Goal: Task Accomplishment & Management: Use online tool/utility

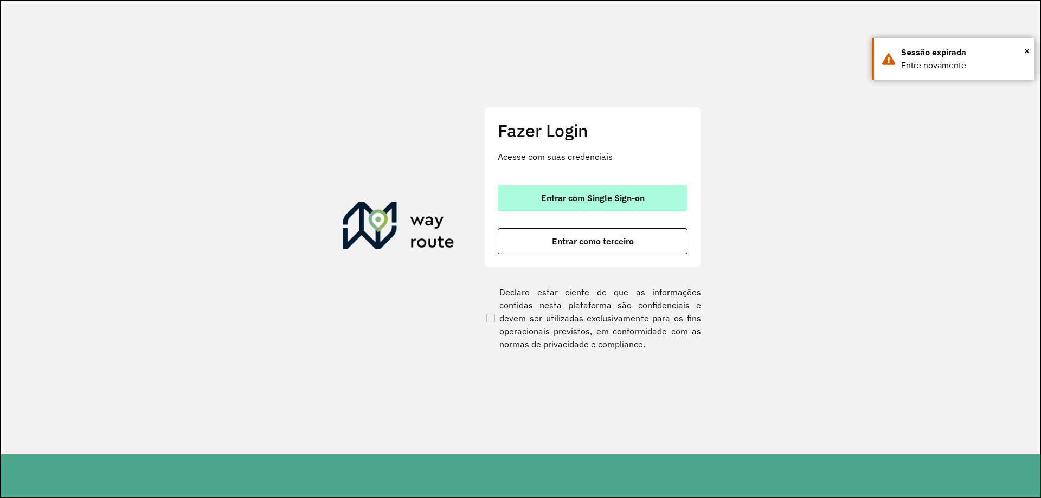
click at [614, 200] on span "Entrar com Single Sign-on" at bounding box center [593, 197] width 104 height 9
drag, startPoint x: 615, startPoint y: 208, endPoint x: 607, endPoint y: 203, distance: 9.2
click at [610, 205] on button "Entrar com Single Sign-on" at bounding box center [593, 198] width 190 height 26
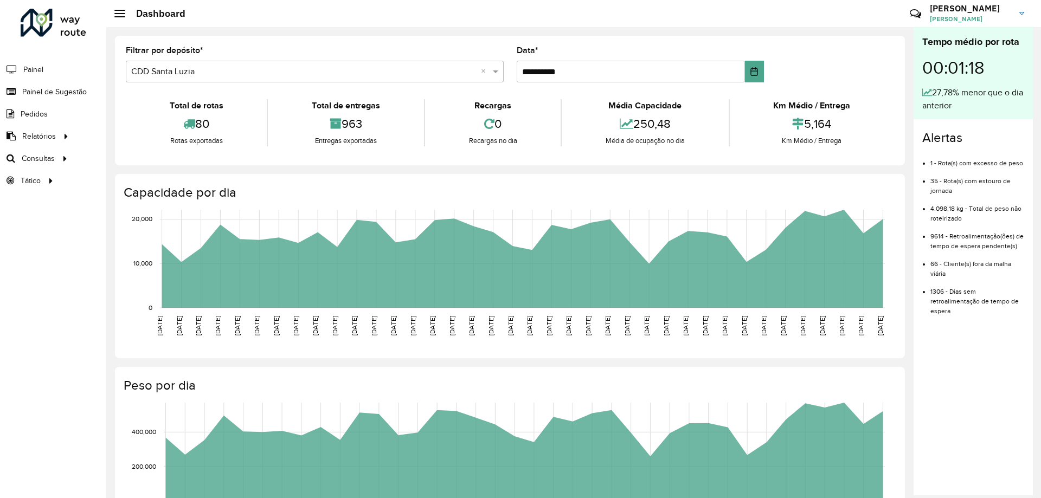
drag, startPoint x: 772, startPoint y: 5, endPoint x: 289, endPoint y: 64, distance: 486.4
click at [289, 64] on div "Selecione um depósito × CDD Santa Luzia ×" at bounding box center [315, 72] width 378 height 22
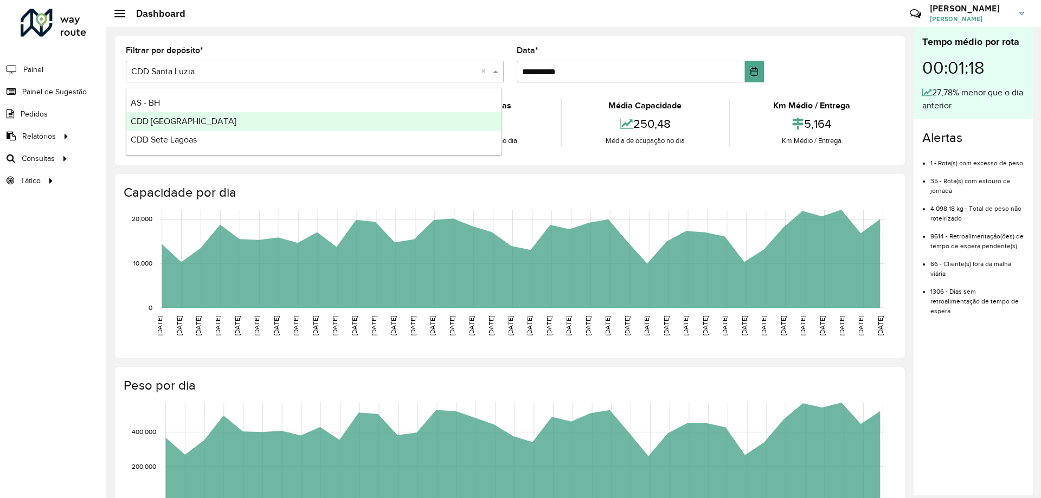
click at [212, 126] on div "CDD [GEOGRAPHIC_DATA]" at bounding box center [313, 121] width 375 height 18
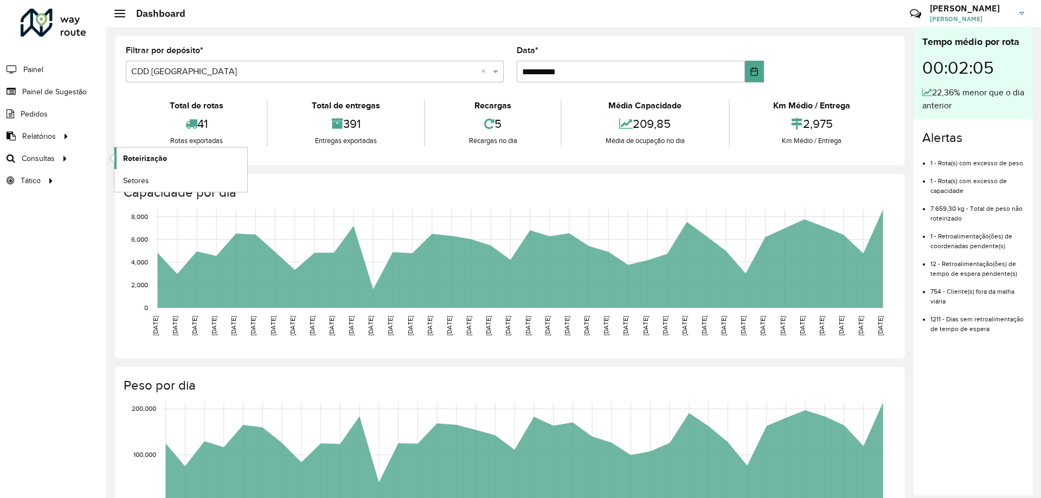
click at [158, 154] on span "Roteirização" at bounding box center [145, 158] width 44 height 11
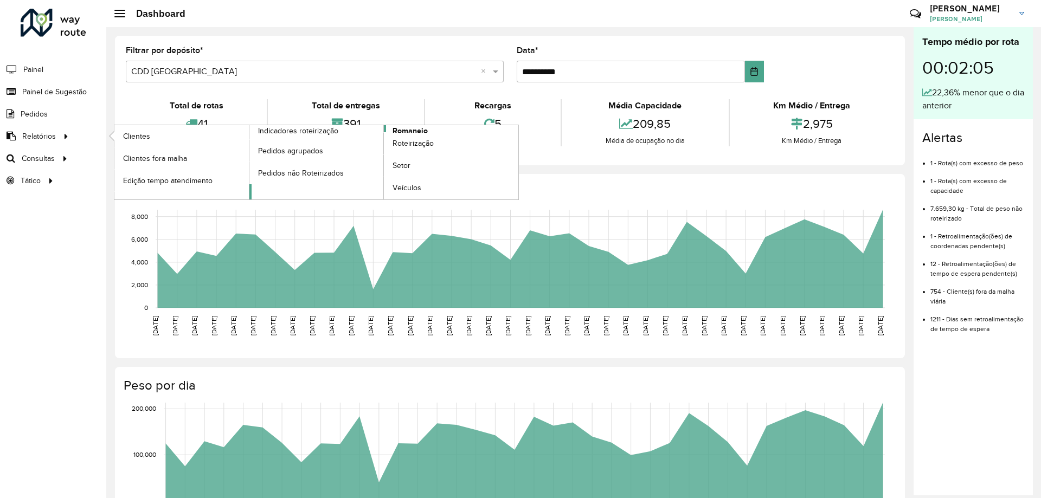
click at [416, 128] on span "Romaneio" at bounding box center [409, 130] width 35 height 11
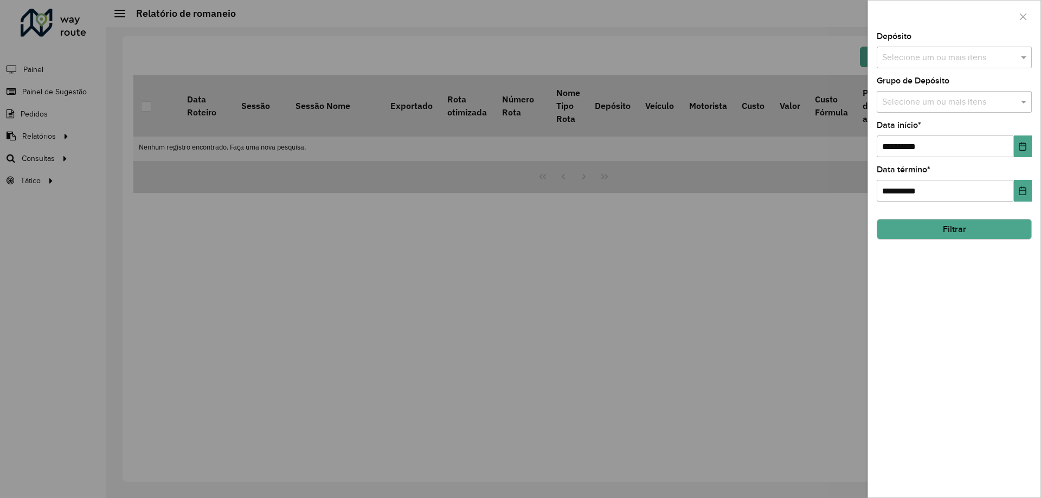
click at [927, 57] on input "text" at bounding box center [948, 57] width 139 height 13
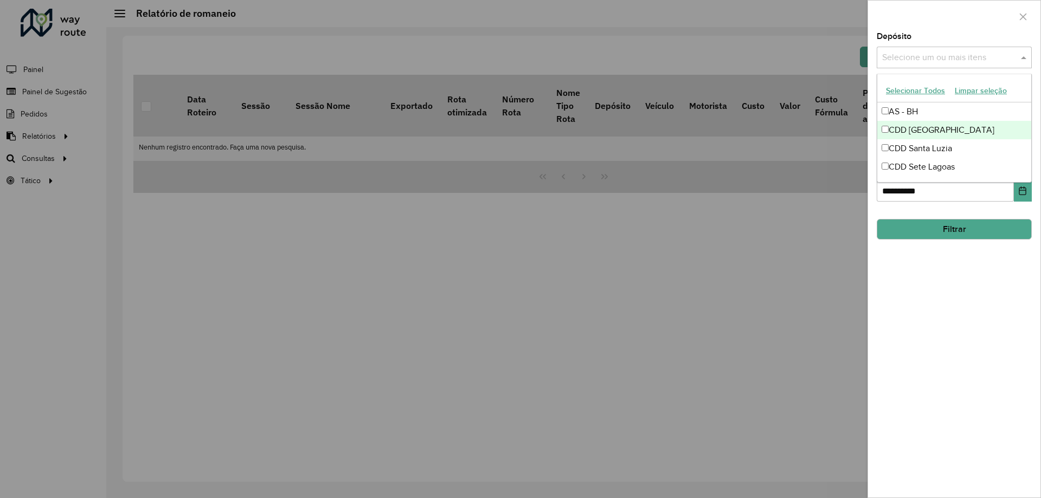
click at [909, 126] on div "CDD [GEOGRAPHIC_DATA]" at bounding box center [954, 130] width 154 height 18
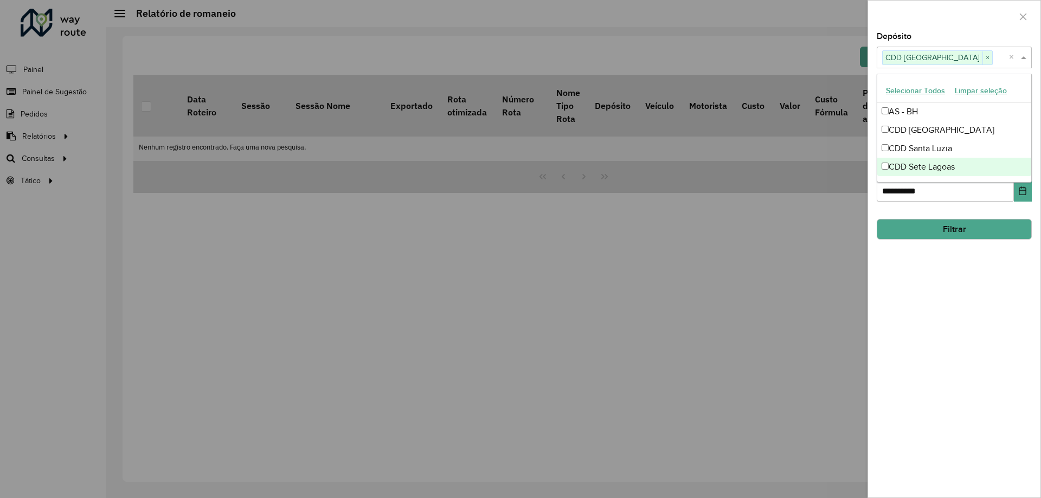
click at [985, 312] on div "**********" at bounding box center [954, 265] width 172 height 465
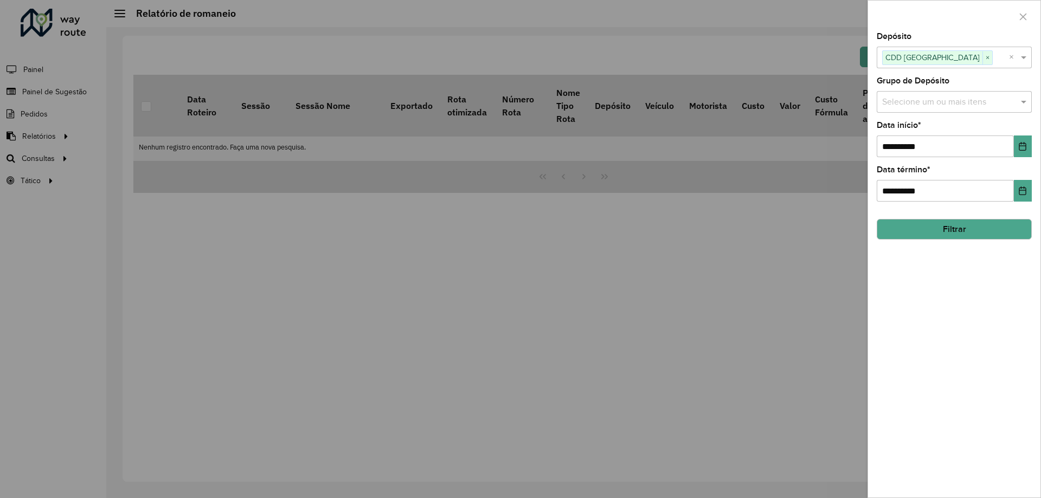
click at [987, 229] on button "Filtrar" at bounding box center [953, 229] width 155 height 21
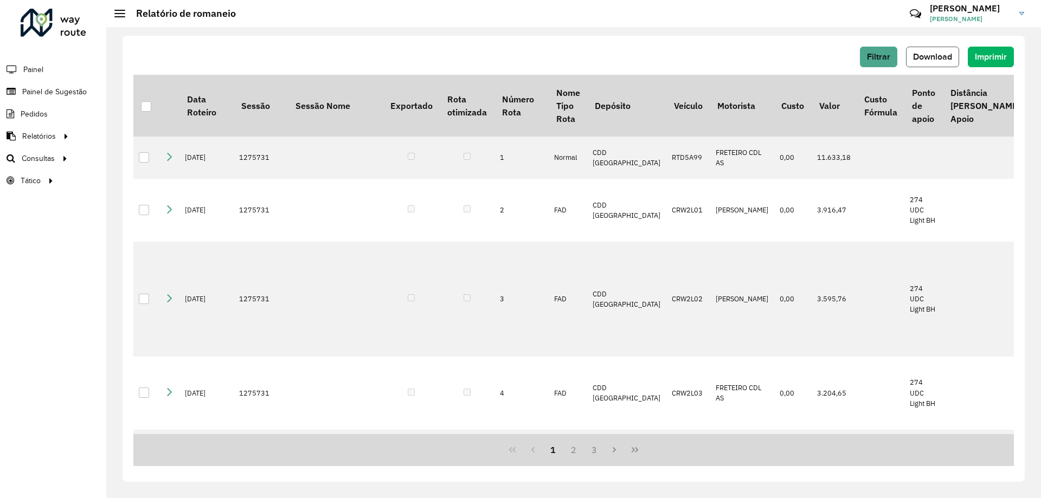
click at [919, 57] on span "Download" at bounding box center [932, 56] width 39 height 9
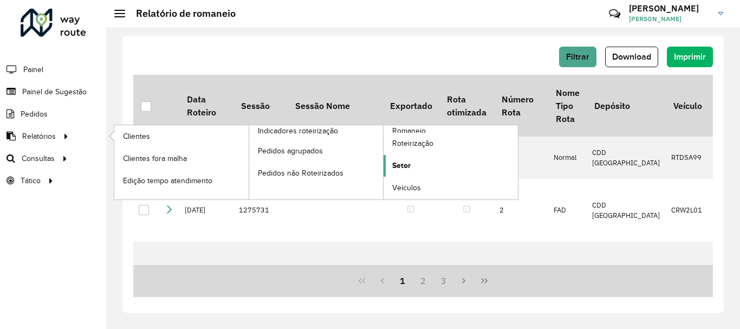
click at [422, 164] on link "Setor" at bounding box center [451, 166] width 134 height 22
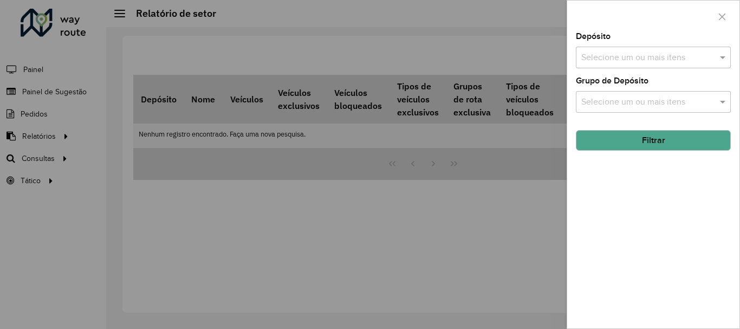
click at [654, 48] on div "Selecione um ou mais itens" at bounding box center [653, 58] width 155 height 22
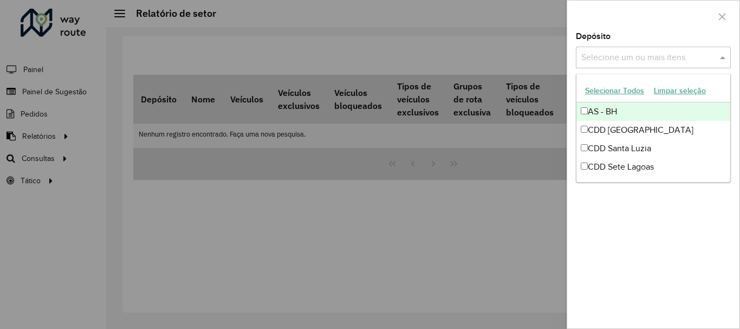
click at [647, 56] on input "text" at bounding box center [648, 57] width 139 height 13
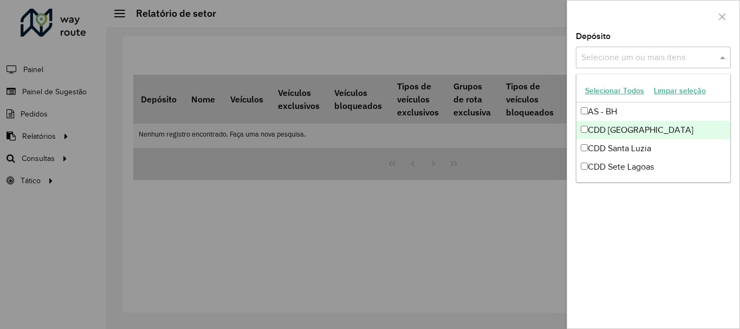
click at [627, 130] on div "CDD [GEOGRAPHIC_DATA]" at bounding box center [654, 130] width 154 height 18
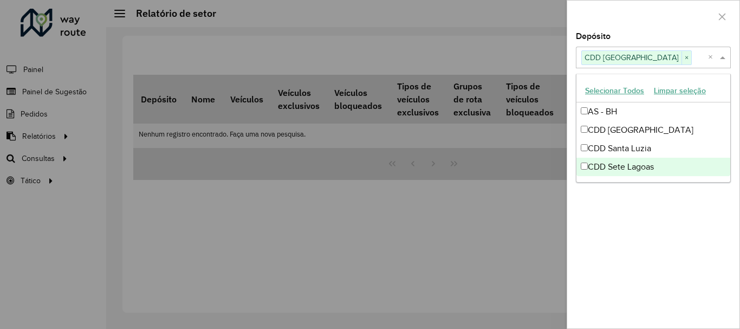
click at [624, 234] on div "Depósito Selecione um ou mais itens CDD Belo Horizonte × × Grupo de Depósito Se…" at bounding box center [653, 181] width 172 height 296
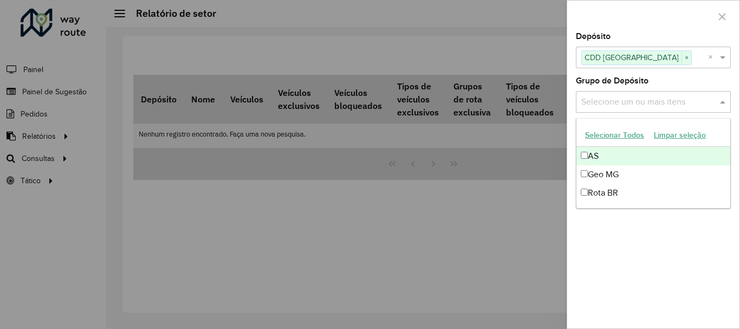
click at [643, 104] on input "text" at bounding box center [648, 102] width 139 height 13
click at [642, 272] on div "Depósito Selecione um ou mais itens CDD Belo Horizonte × × Grupo de Depósito Se…" at bounding box center [653, 181] width 172 height 296
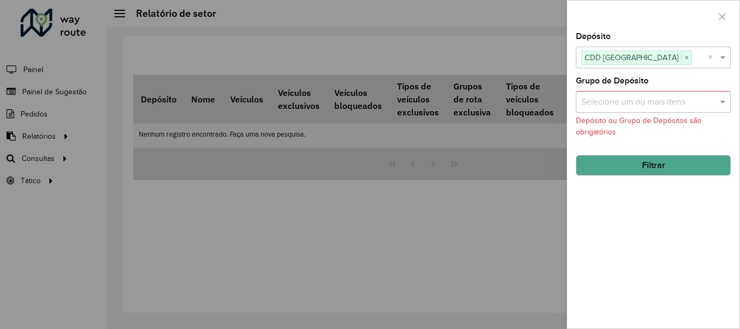
drag, startPoint x: 629, startPoint y: 167, endPoint x: 624, endPoint y: 174, distance: 8.1
click at [629, 169] on button "Filtrar" at bounding box center [653, 165] width 155 height 21
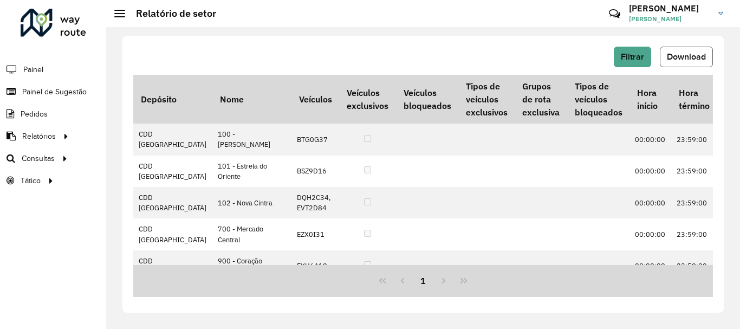
click at [689, 59] on span "Download" at bounding box center [686, 56] width 39 height 9
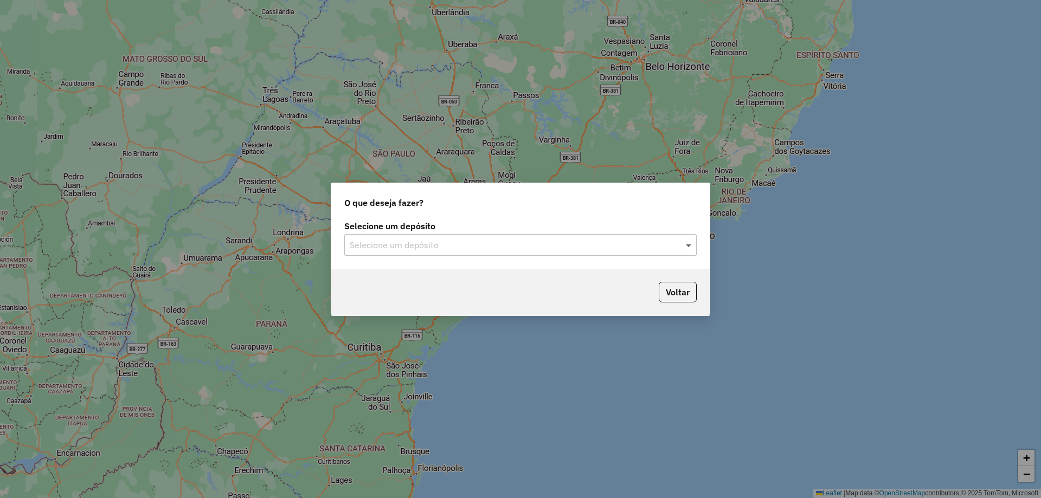
click at [693, 244] on span at bounding box center [690, 244] width 14 height 13
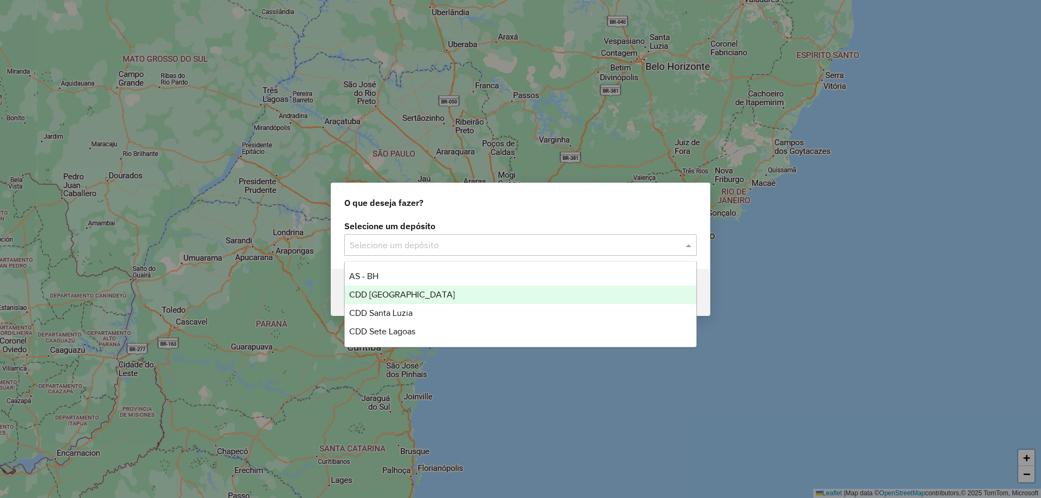
click at [442, 289] on div "CDD Belo Horizonte" at bounding box center [520, 295] width 351 height 18
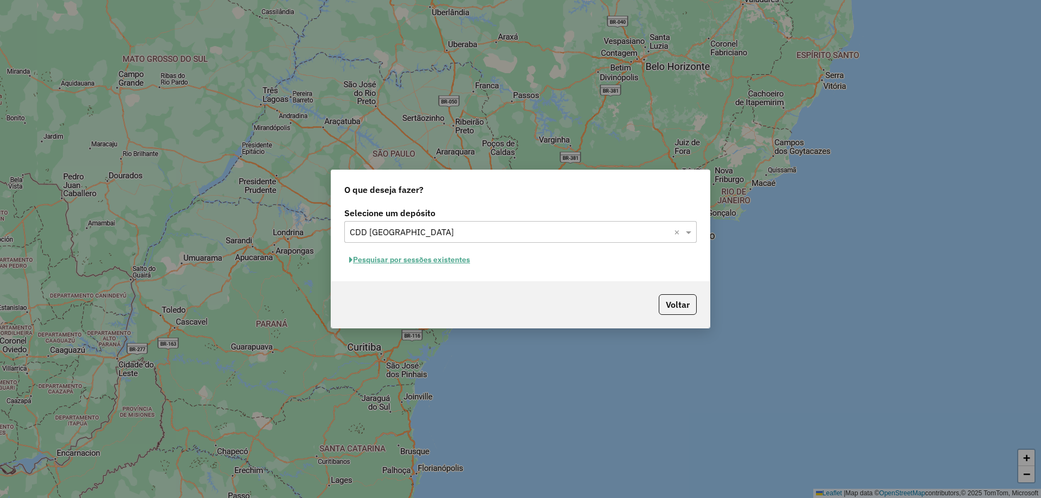
click at [446, 254] on button "Pesquisar por sessões existentes" at bounding box center [409, 259] width 131 height 17
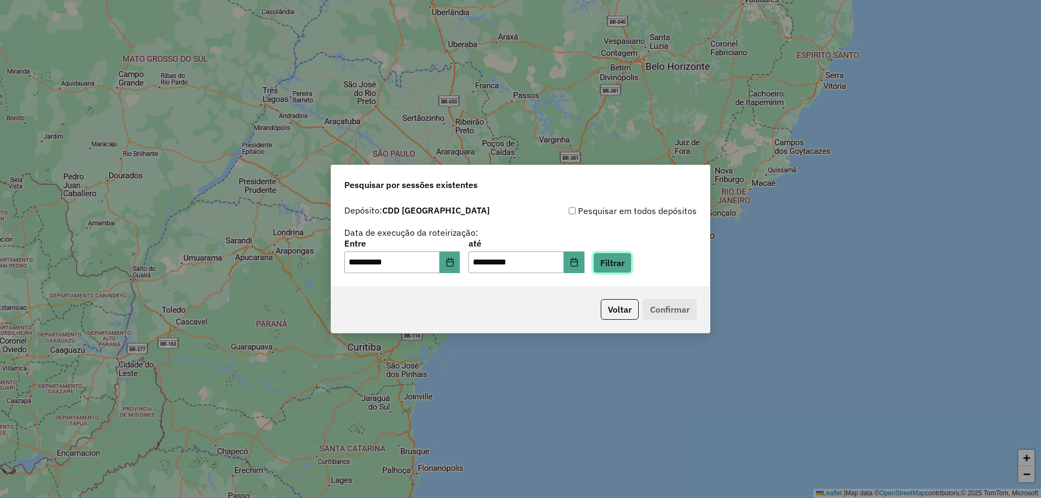
click at [622, 263] on button "Filtrar" at bounding box center [612, 263] width 38 height 21
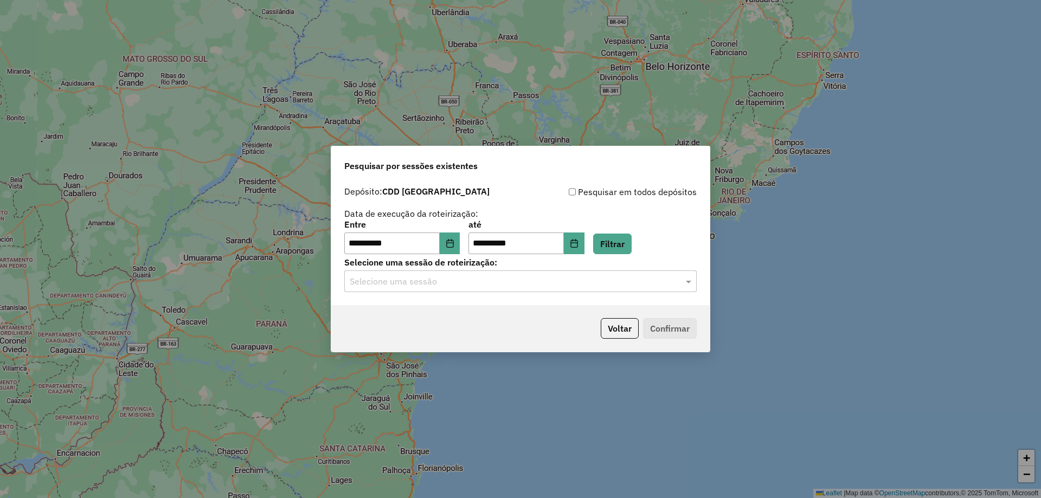
drag, startPoint x: 572, startPoint y: 288, endPoint x: 561, endPoint y: 289, distance: 11.4
click at [572, 287] on div "Selecione uma sessão" at bounding box center [520, 281] width 352 height 22
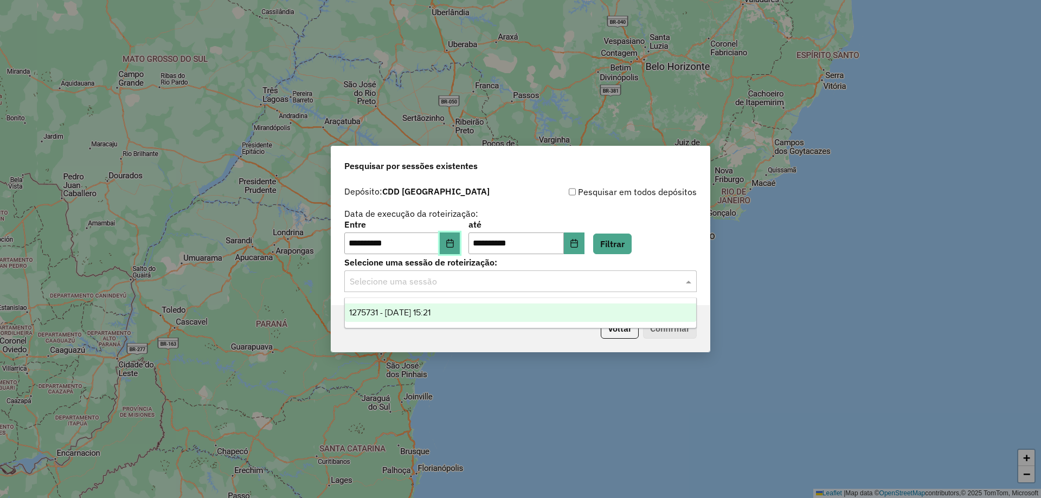
click at [453, 240] on button "Choose Date" at bounding box center [450, 244] width 21 height 22
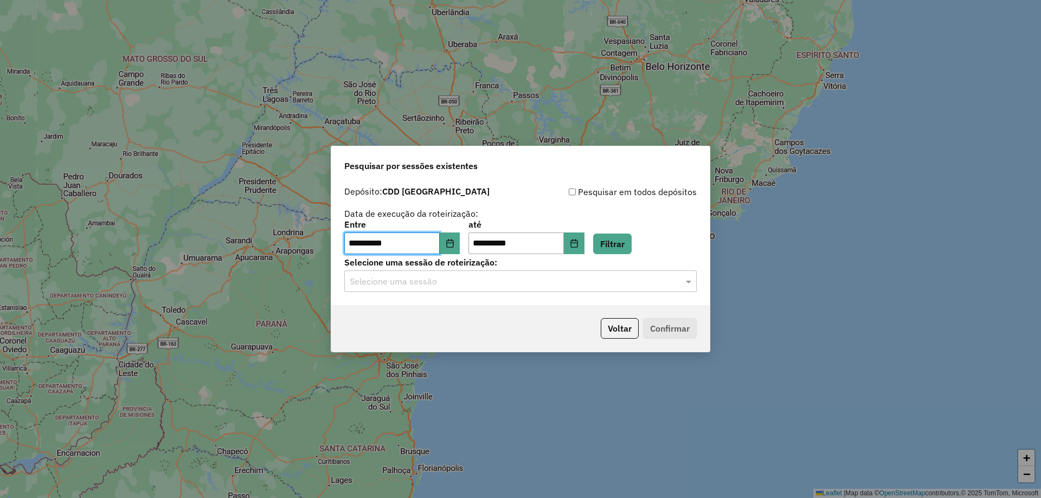
click at [627, 286] on input "text" at bounding box center [510, 281] width 320 height 13
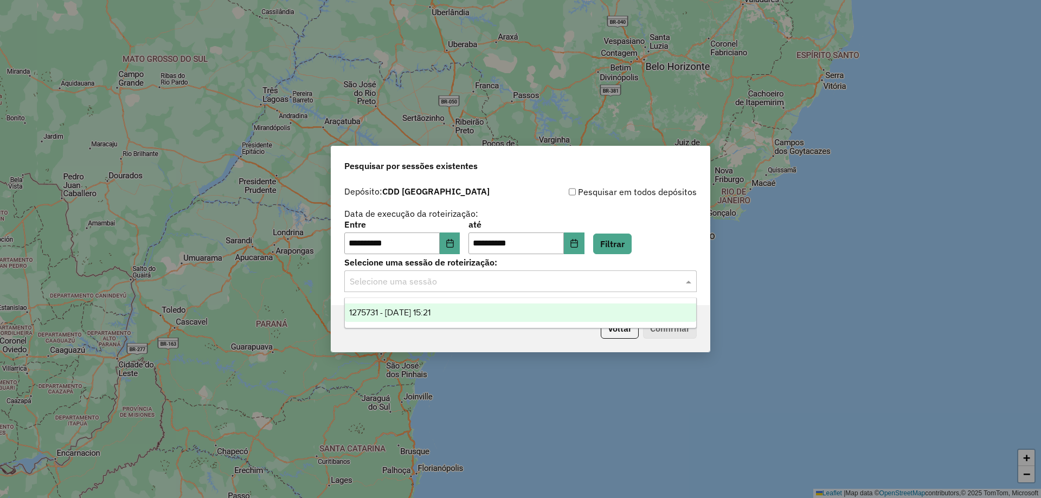
click at [445, 319] on div "1275731 - 15/09/2025 15:21" at bounding box center [520, 313] width 351 height 18
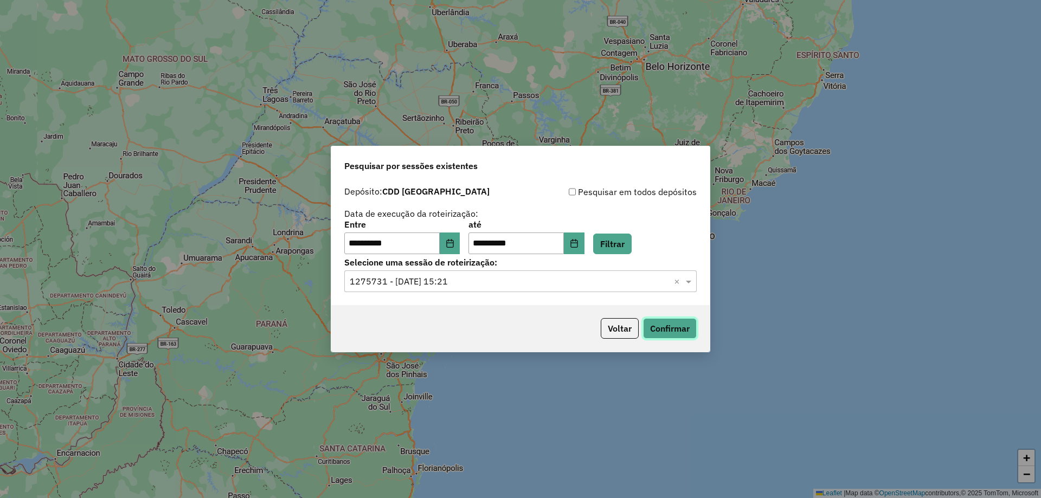
click at [682, 327] on button "Confirmar" at bounding box center [670, 328] width 54 height 21
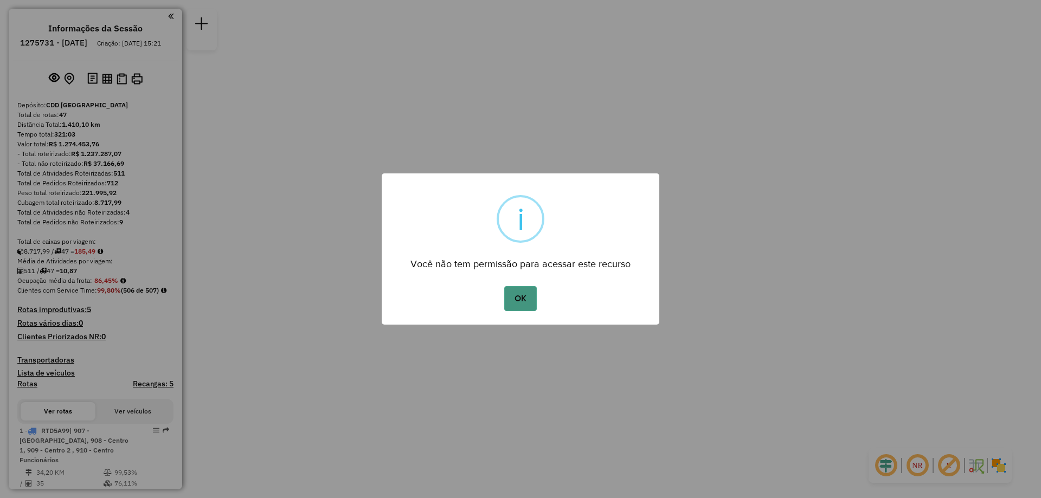
click at [520, 296] on button "OK" at bounding box center [520, 298] width 32 height 25
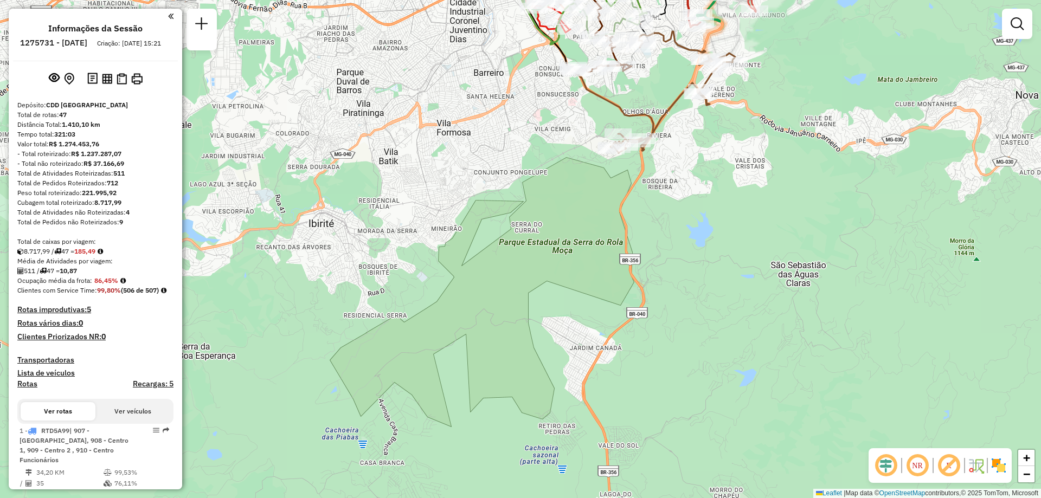
drag, startPoint x: 562, startPoint y: 201, endPoint x: 562, endPoint y: 395, distance: 193.5
click at [563, 395] on div "Janela de atendimento Grade de atendimento Capacidade Transportadoras Veículos …" at bounding box center [520, 249] width 1041 height 498
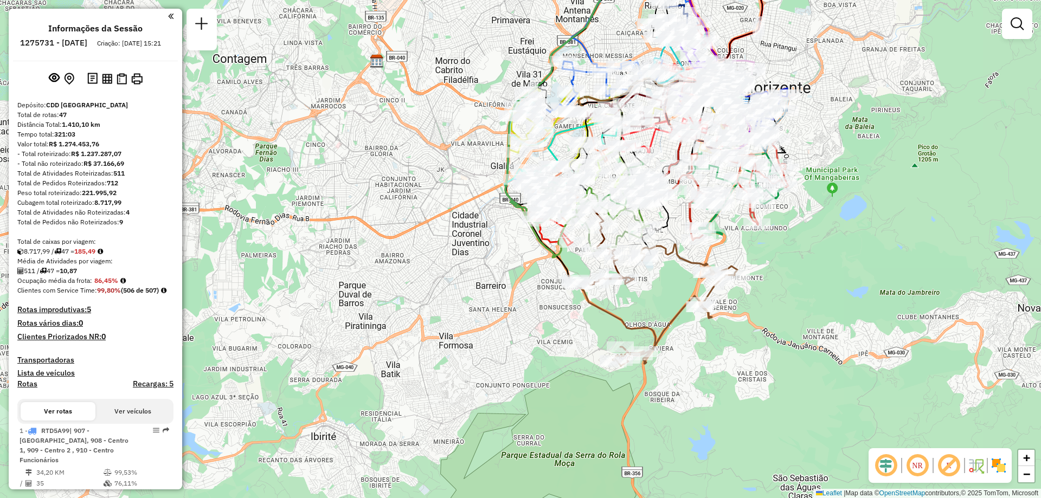
drag, startPoint x: 508, startPoint y: 351, endPoint x: 512, endPoint y: 433, distance: 81.9
click at [509, 435] on div "Janela de atendimento Grade de atendimento Capacidade Transportadoras Veículos …" at bounding box center [520, 249] width 1041 height 498
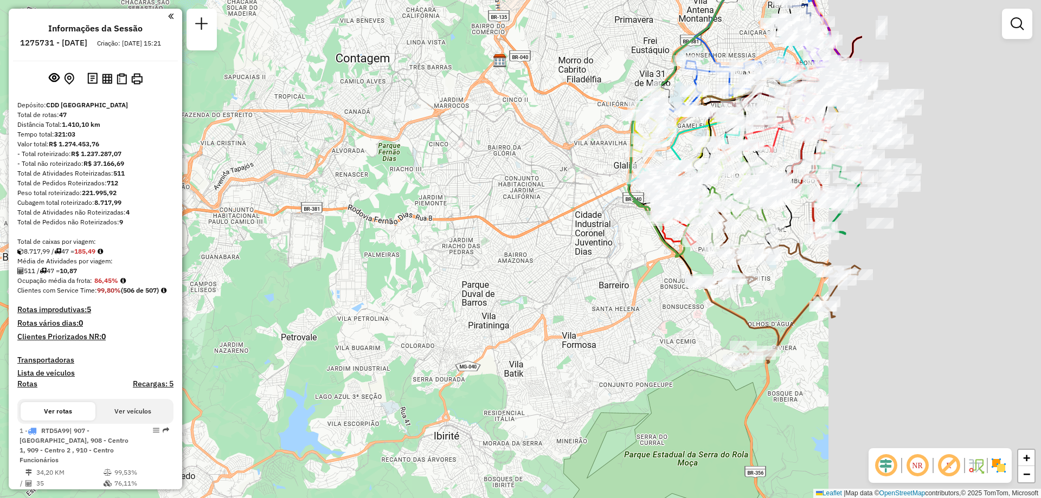
drag, startPoint x: 948, startPoint y: 359, endPoint x: 390, endPoint y: 360, distance: 557.7
click at [391, 360] on div "Janela de atendimento Grade de atendimento Capacidade Transportadoras Veículos …" at bounding box center [520, 249] width 1041 height 498
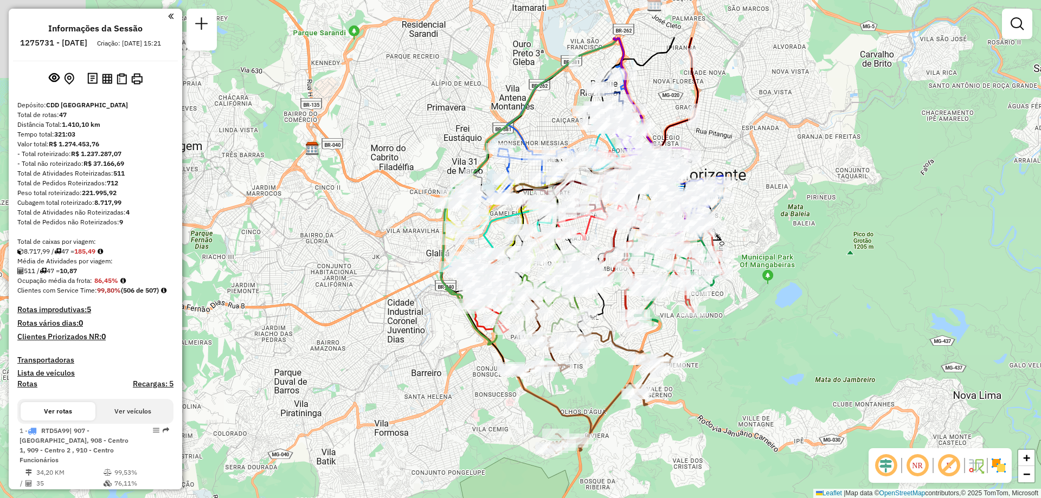
drag, startPoint x: 702, startPoint y: 292, endPoint x: 808, endPoint y: 364, distance: 127.9
click at [808, 364] on div "Janela de atendimento Grade de atendimento Capacidade Transportadoras Veículos …" at bounding box center [520, 249] width 1041 height 498
